Goal: Entertainment & Leisure: Consume media (video, audio)

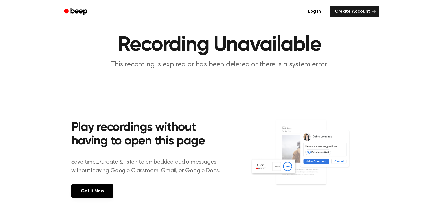
scroll to position [131, 0]
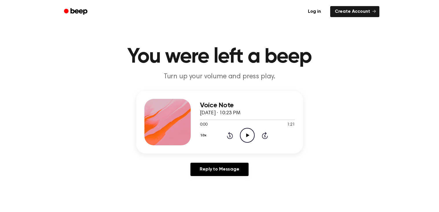
click at [248, 138] on icon "Play Audio" at bounding box center [247, 135] width 15 height 15
click at [248, 138] on icon "Pause Audio" at bounding box center [247, 135] width 15 height 15
click at [248, 138] on icon "Play Audio" at bounding box center [247, 135] width 15 height 15
